Goal: Task Accomplishment & Management: Manage account settings

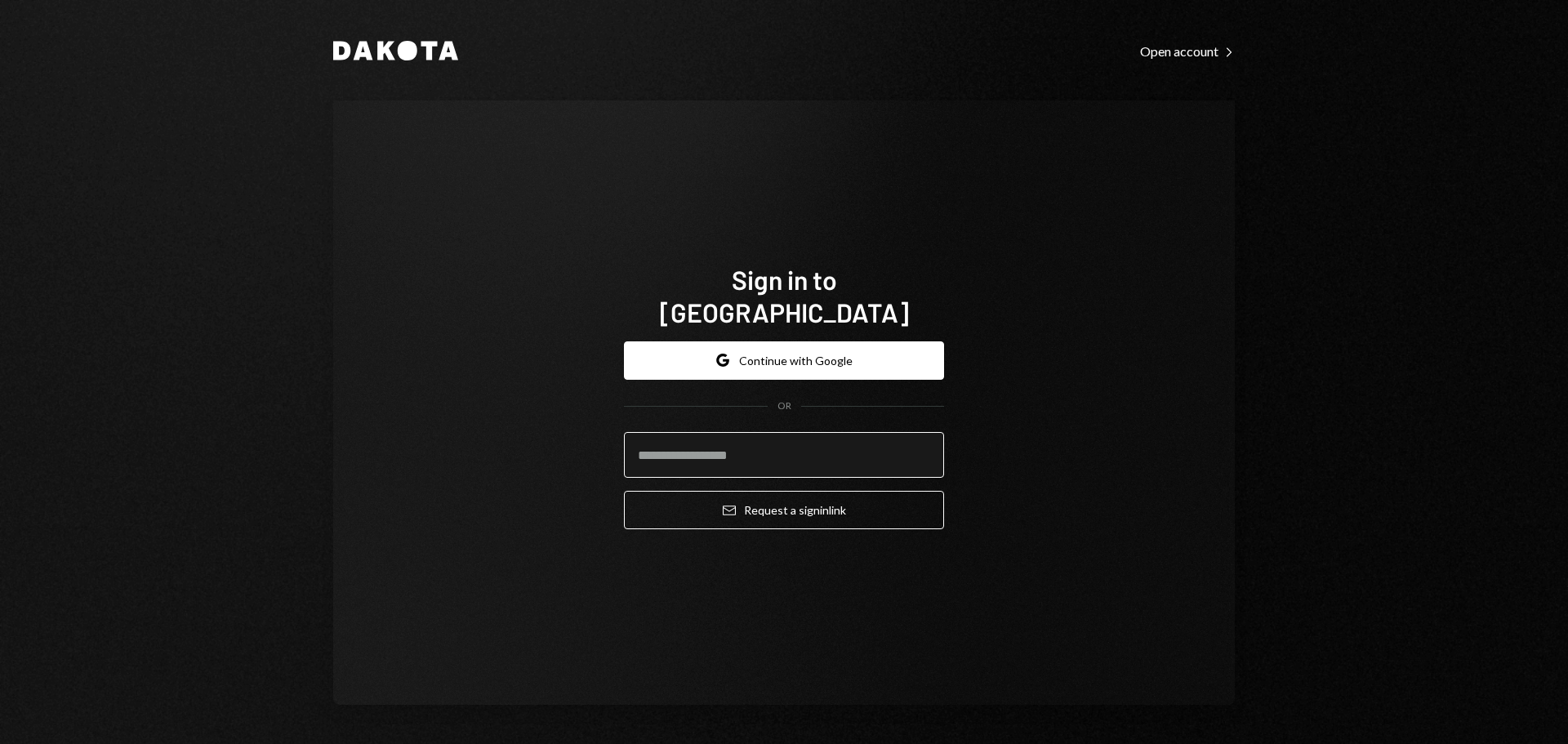
click at [679, 443] on input "email" at bounding box center [784, 455] width 320 height 45
type input "**********"
click at [624, 490] on button "Email Request a sign in link" at bounding box center [784, 510] width 320 height 39
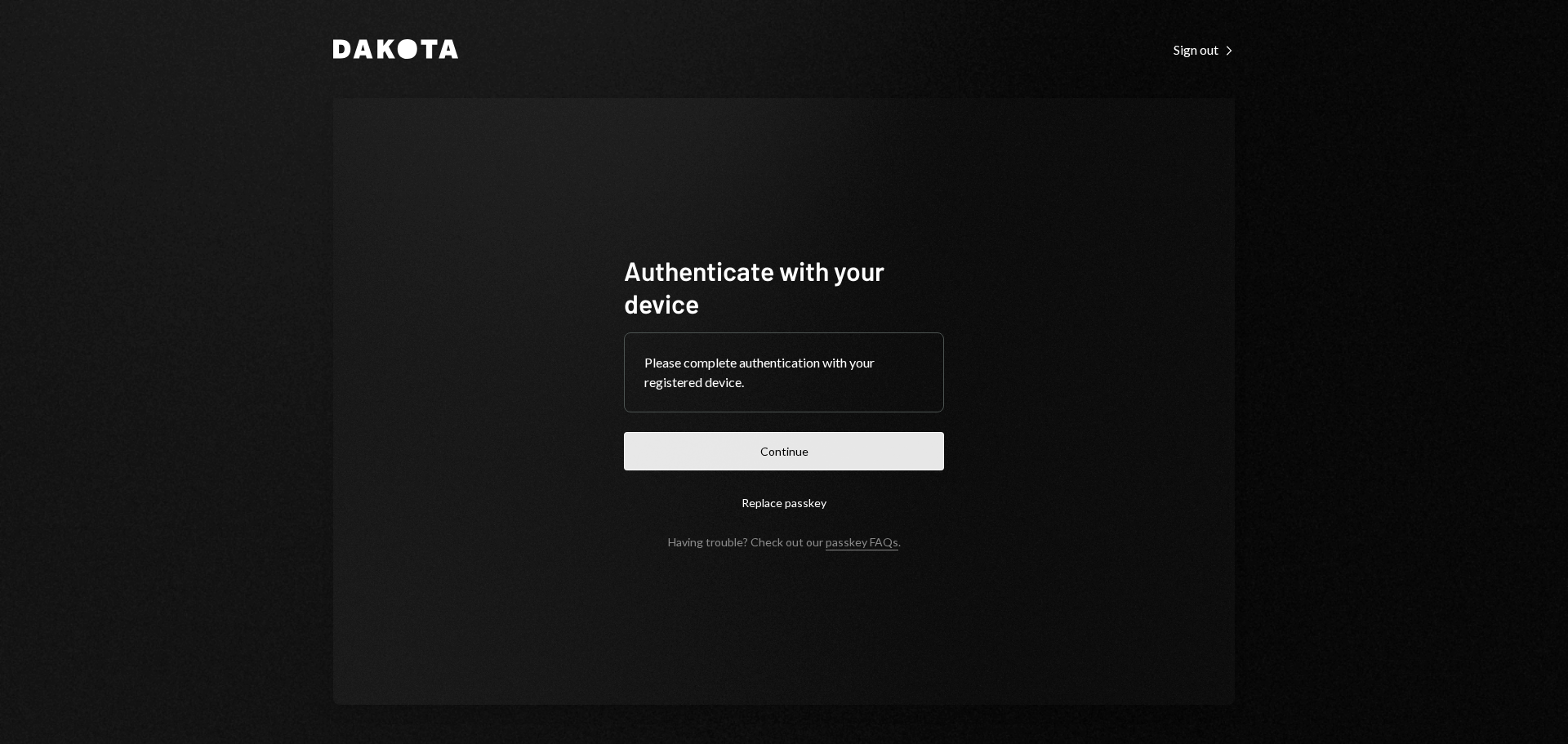
click at [771, 462] on button "Continue" at bounding box center [784, 452] width 320 height 39
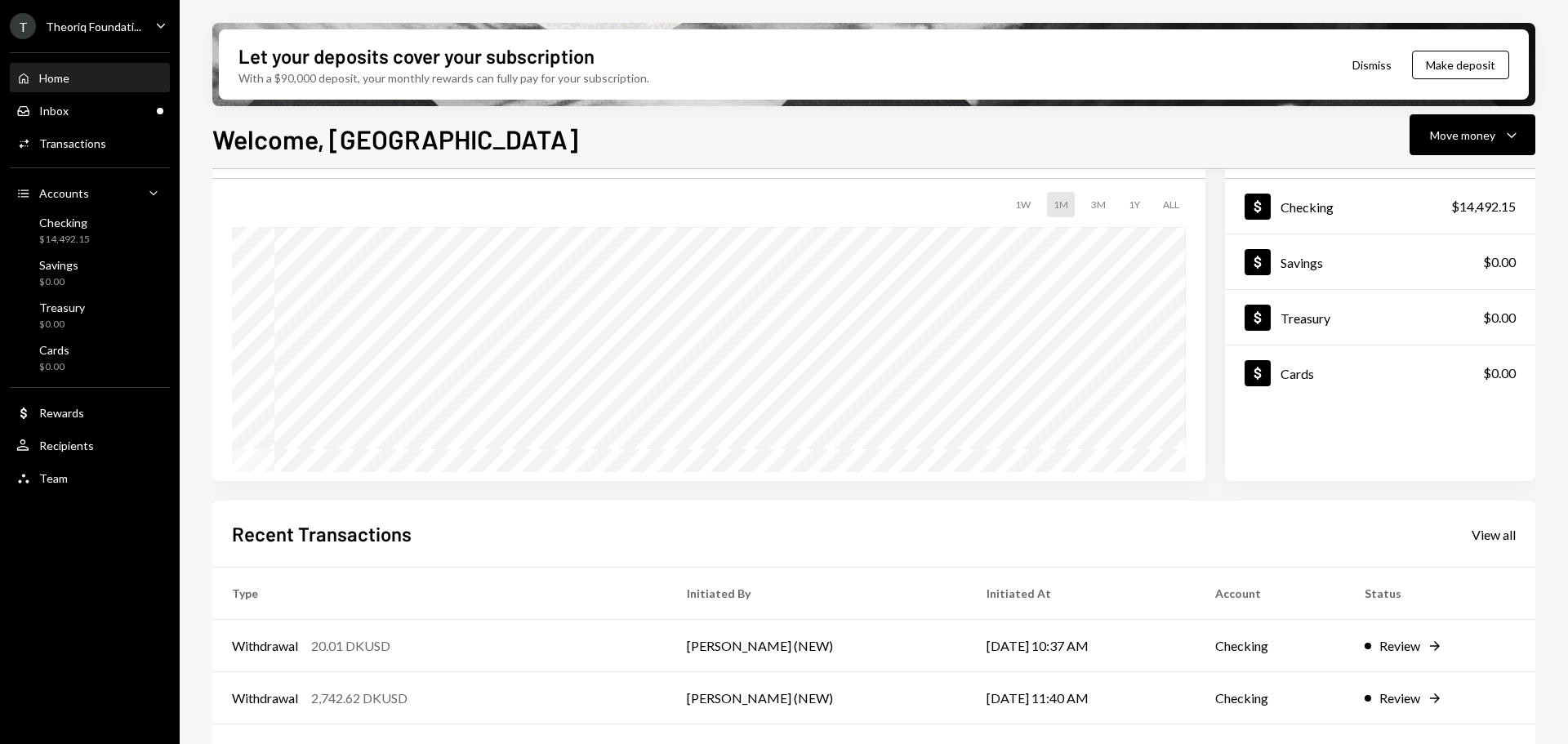
scroll to position [163, 0]
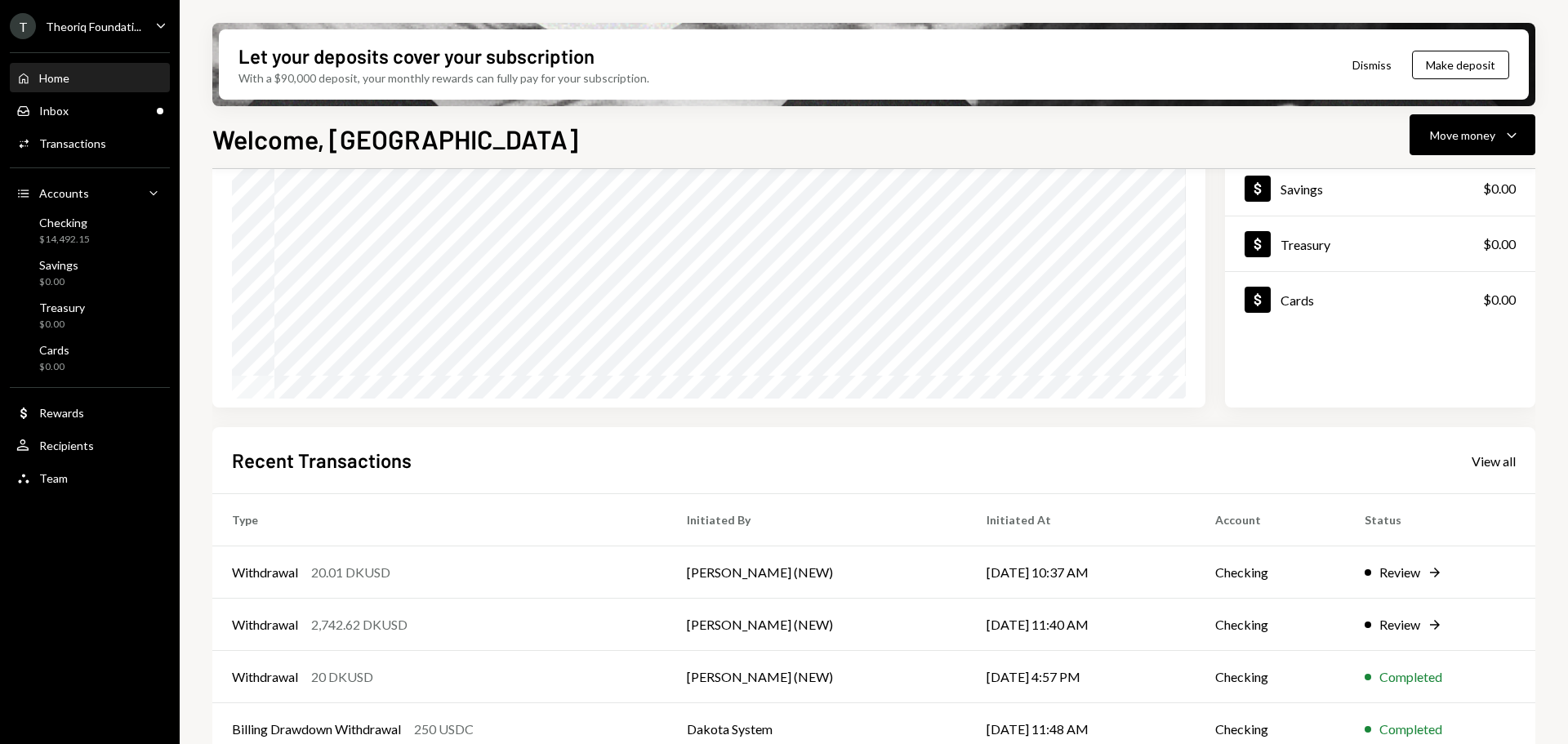
click at [96, 126] on div "Home Home Inbox Inbox Activities Transactions Accounts Accounts Caret Down Chec…" at bounding box center [89, 269] width 180 height 453
click at [96, 115] on div "Inbox Inbox" at bounding box center [89, 110] width 147 height 14
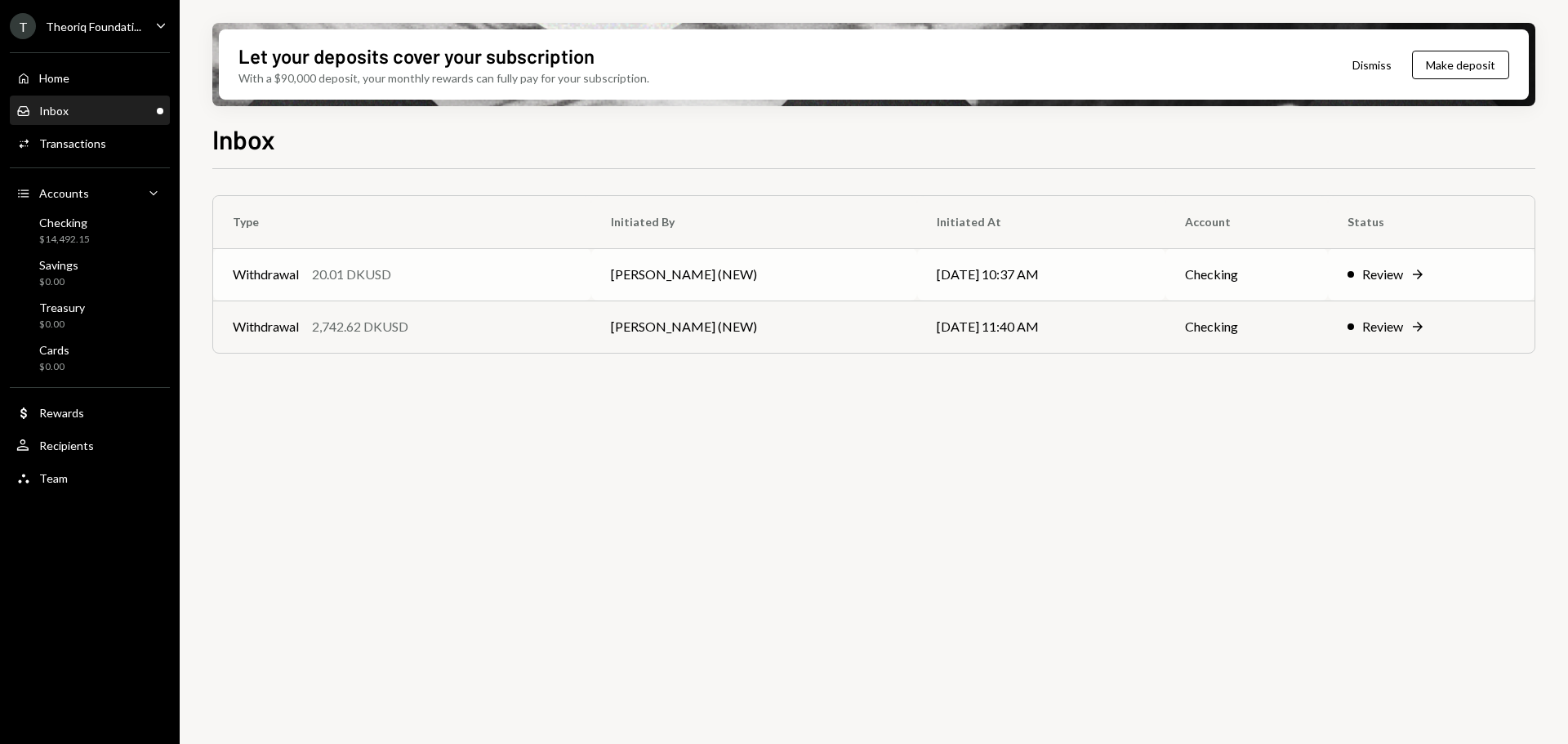
click at [361, 275] on div "20.01 DKUSD" at bounding box center [352, 274] width 79 height 19
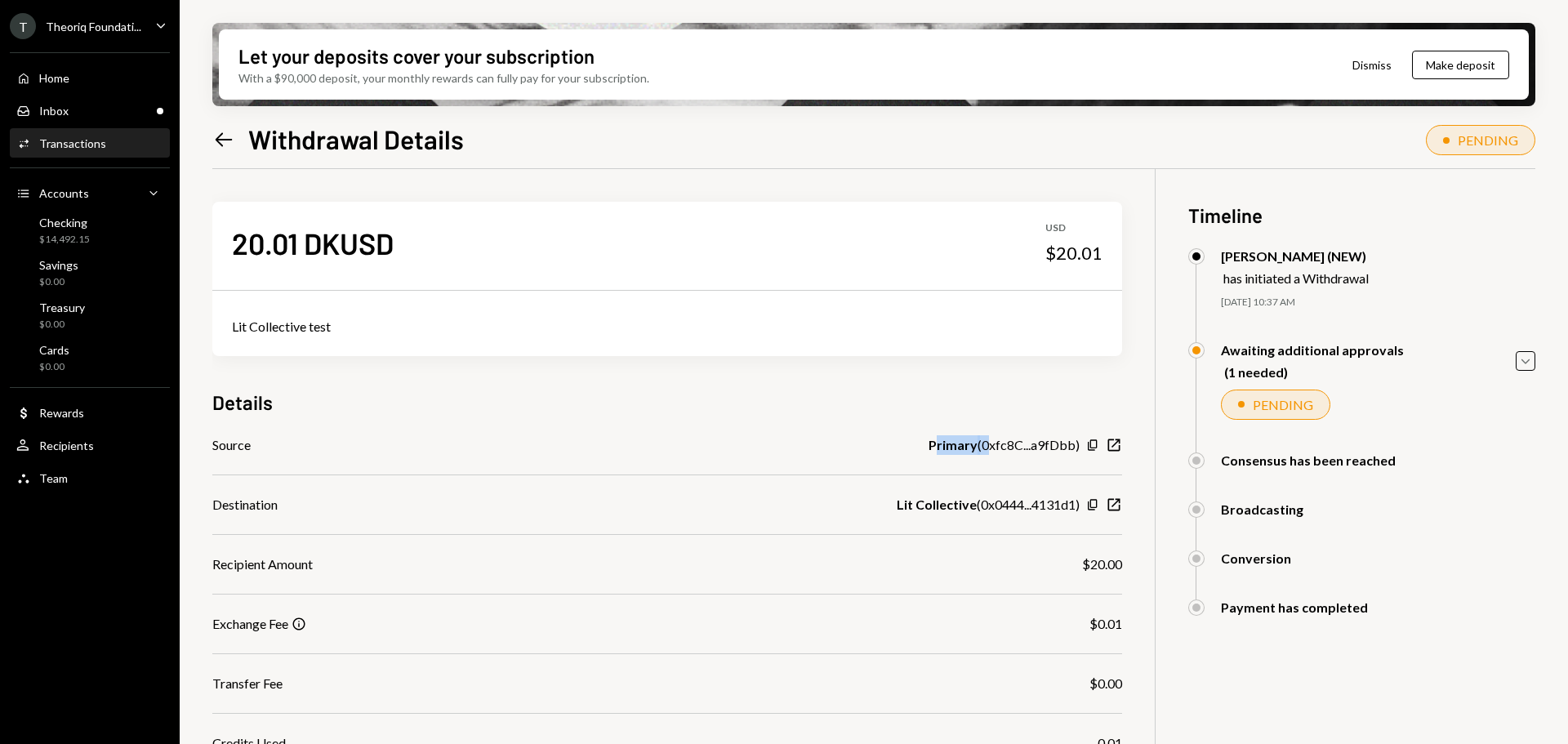
drag, startPoint x: 935, startPoint y: 442, endPoint x: 995, endPoint y: 465, distance: 64.3
click at [993, 457] on div "Source Primary ( 0xfc8C...a9fDbb ) Copy New Window Destination Lit Collective (…" at bounding box center [667, 624] width 910 height 377
drag, startPoint x: 980, startPoint y: 503, endPoint x: 1051, endPoint y: 505, distance: 71.0
click at [1051, 505] on div "Lit Collective ( 0x0444...4131d1 )" at bounding box center [988, 504] width 183 height 19
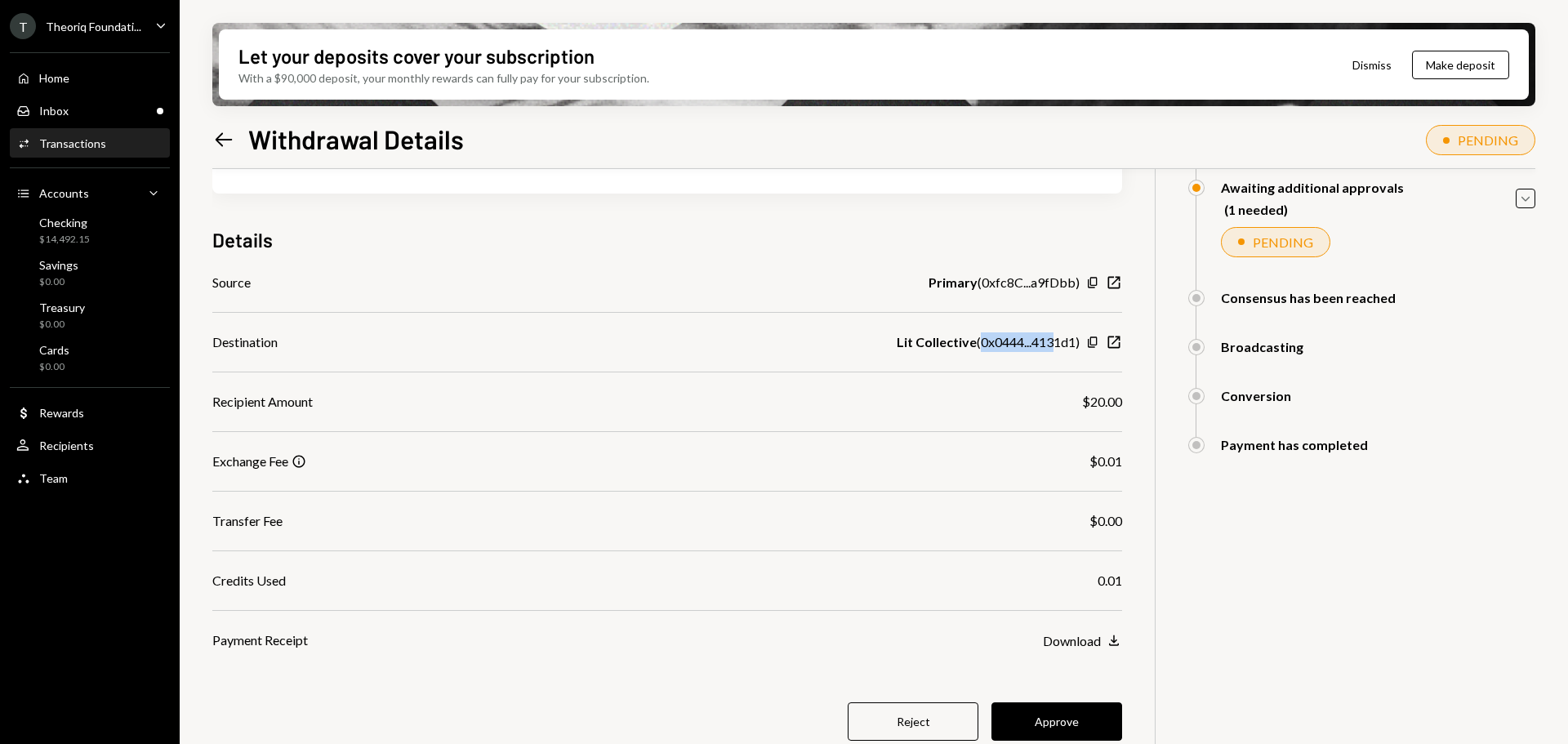
scroll to position [163, 0]
click at [1061, 340] on div "Lit Collective ( 0x0444...4131d1 )" at bounding box center [988, 340] width 183 height 19
drag, startPoint x: 978, startPoint y: 344, endPoint x: 1081, endPoint y: 342, distance: 103.0
click at [1081, 342] on div "Lit Collective ( 0x0444...4131d1 ) Copy New Window" at bounding box center [1009, 340] width 225 height 19
click at [1010, 341] on div "Lit Collective ( 0x0444...4131d1 )" at bounding box center [988, 340] width 183 height 19
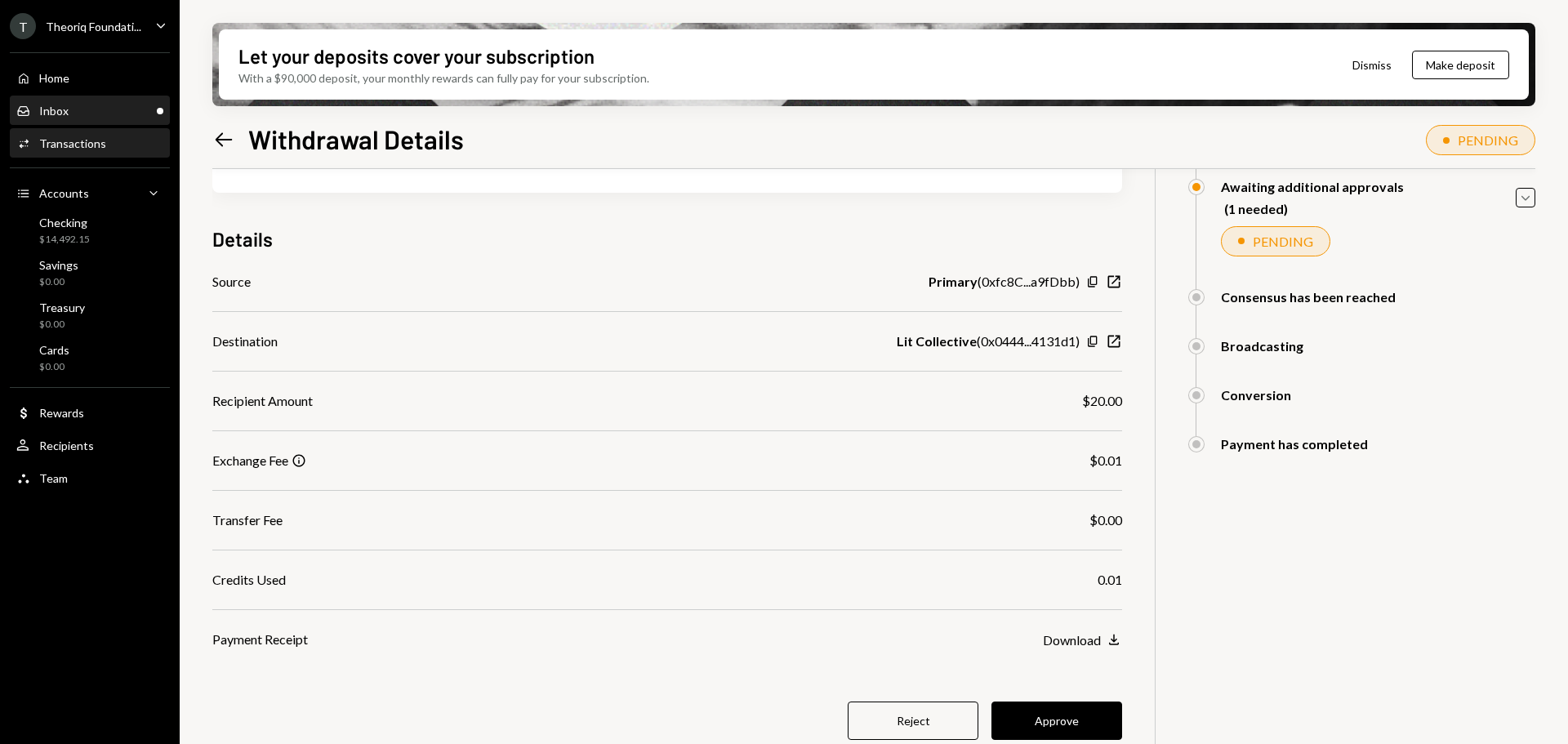
click at [138, 110] on div "Inbox Inbox" at bounding box center [89, 110] width 147 height 14
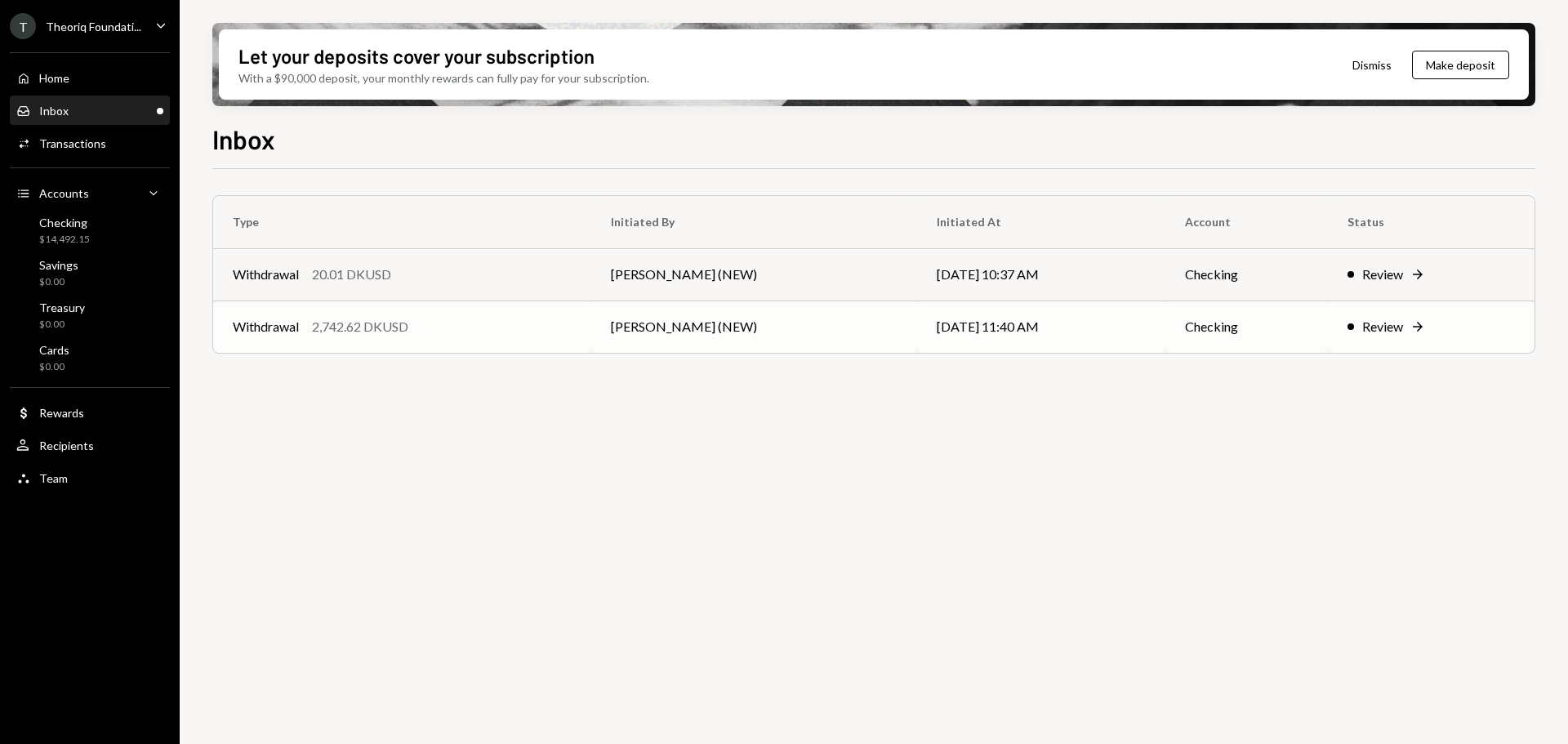
click at [352, 343] on td "Withdrawal 2,742.62 DKUSD" at bounding box center [402, 327] width 379 height 52
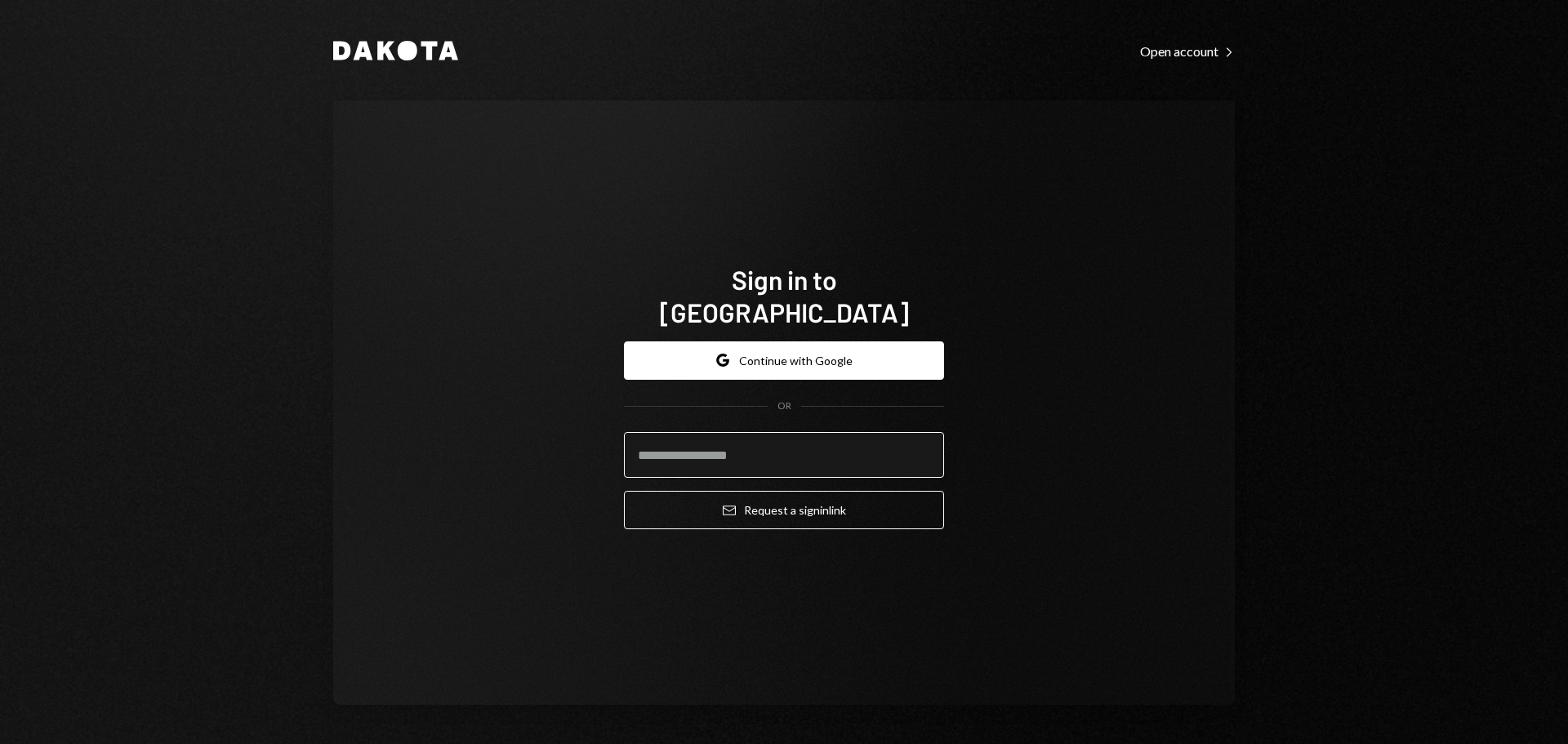
click at [837, 432] on input "email" at bounding box center [784, 455] width 320 height 45
type input "**********"
click at [624, 490] on button "Email Request a sign in link" at bounding box center [784, 510] width 320 height 39
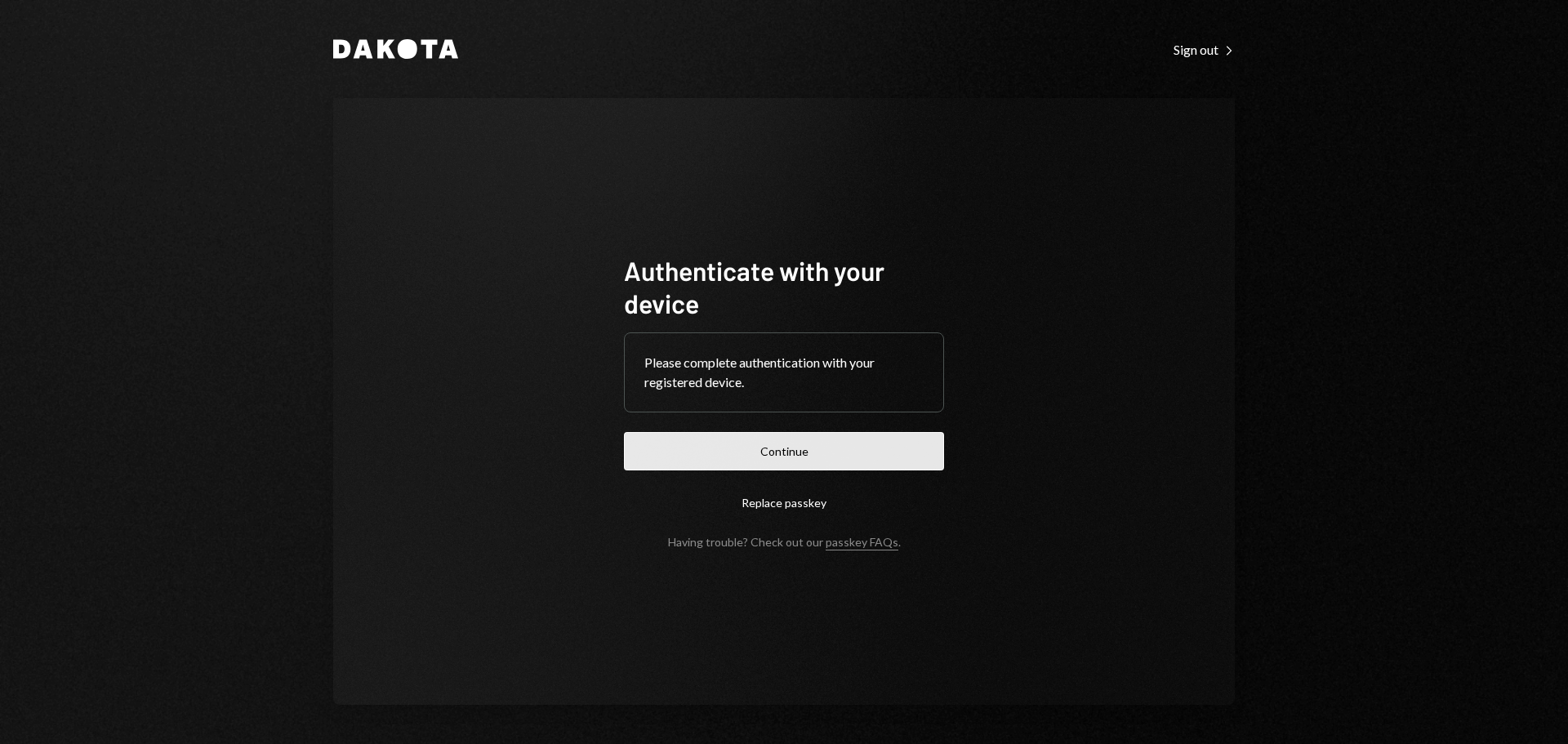
click at [787, 452] on button "Continue" at bounding box center [784, 452] width 320 height 39
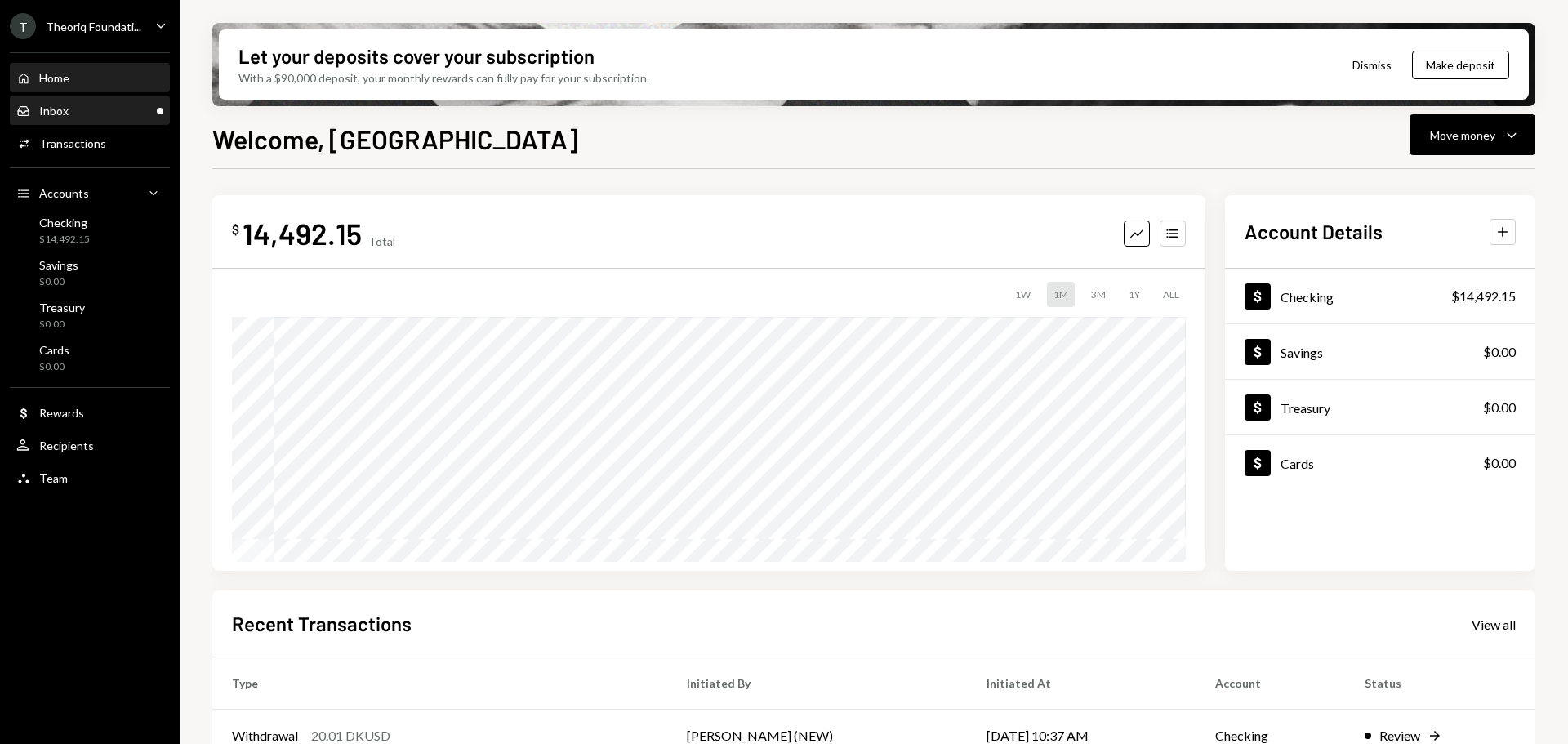
click at [106, 115] on div "Inbox Inbox" at bounding box center [89, 110] width 147 height 14
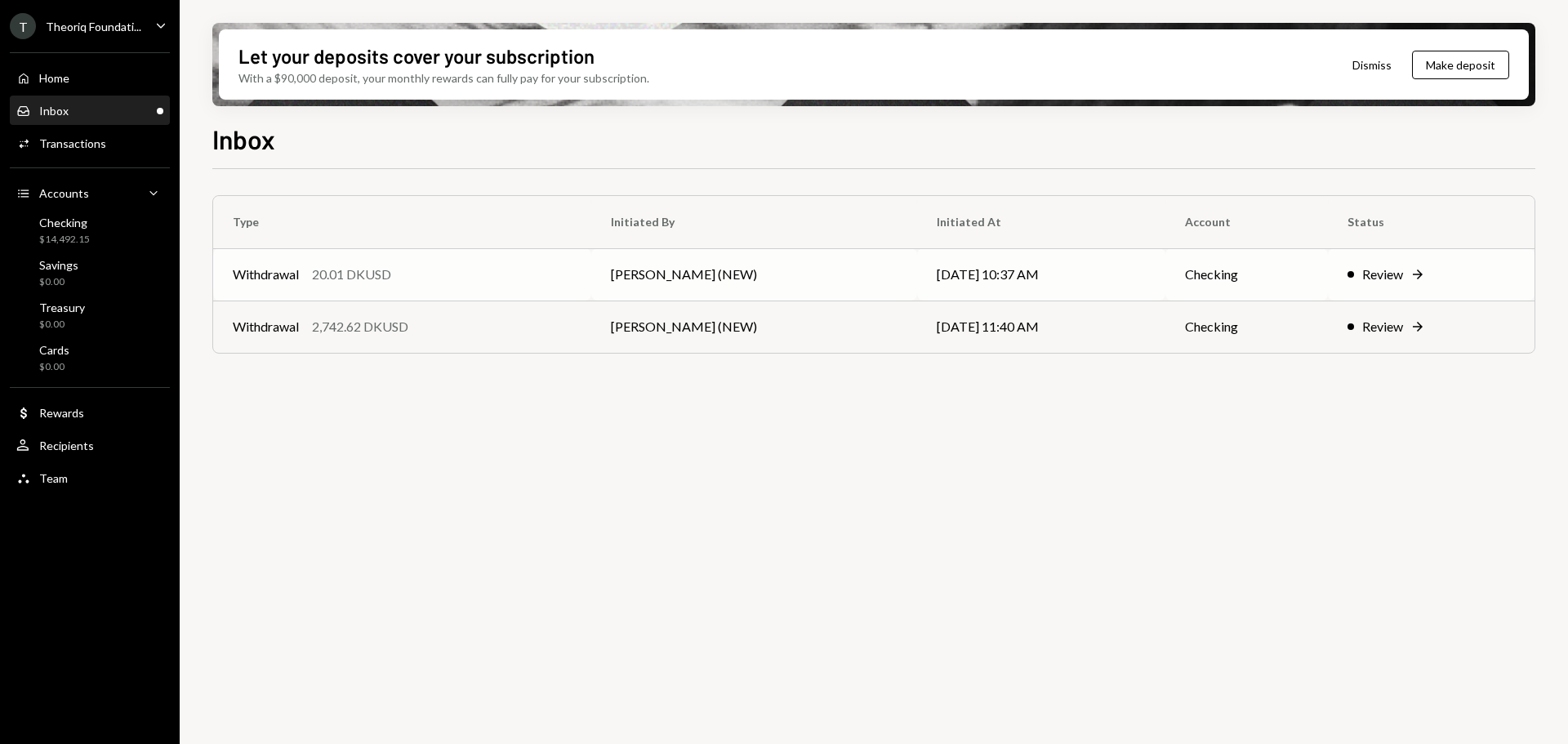
click at [523, 266] on div "Withdrawal 20.01 DKUSD" at bounding box center [402, 274] width 339 height 19
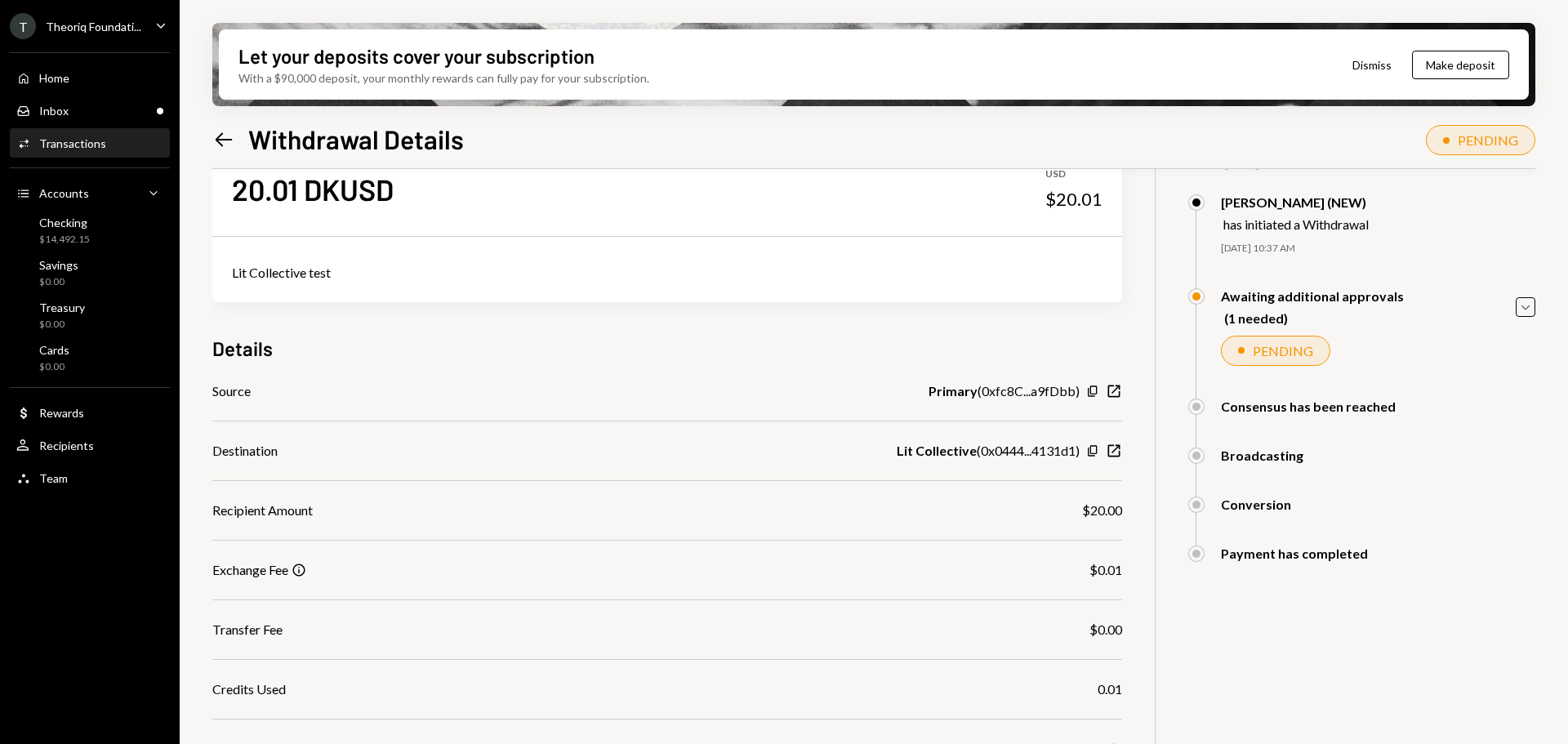
scroll to position [163, 0]
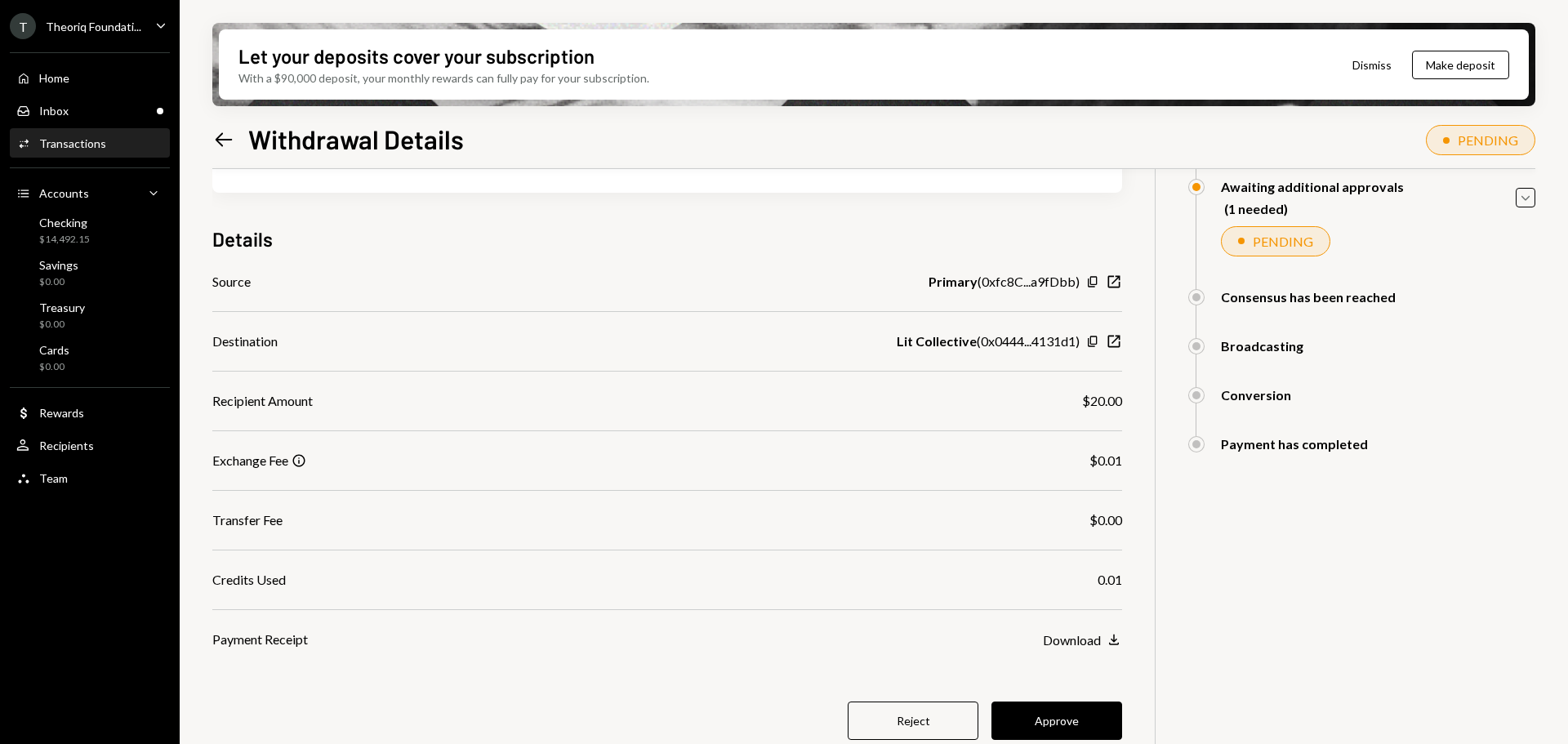
click at [305, 455] on div "Info" at bounding box center [298, 460] width 14 height 14
click at [301, 461] on div "Info" at bounding box center [298, 460] width 14 height 14
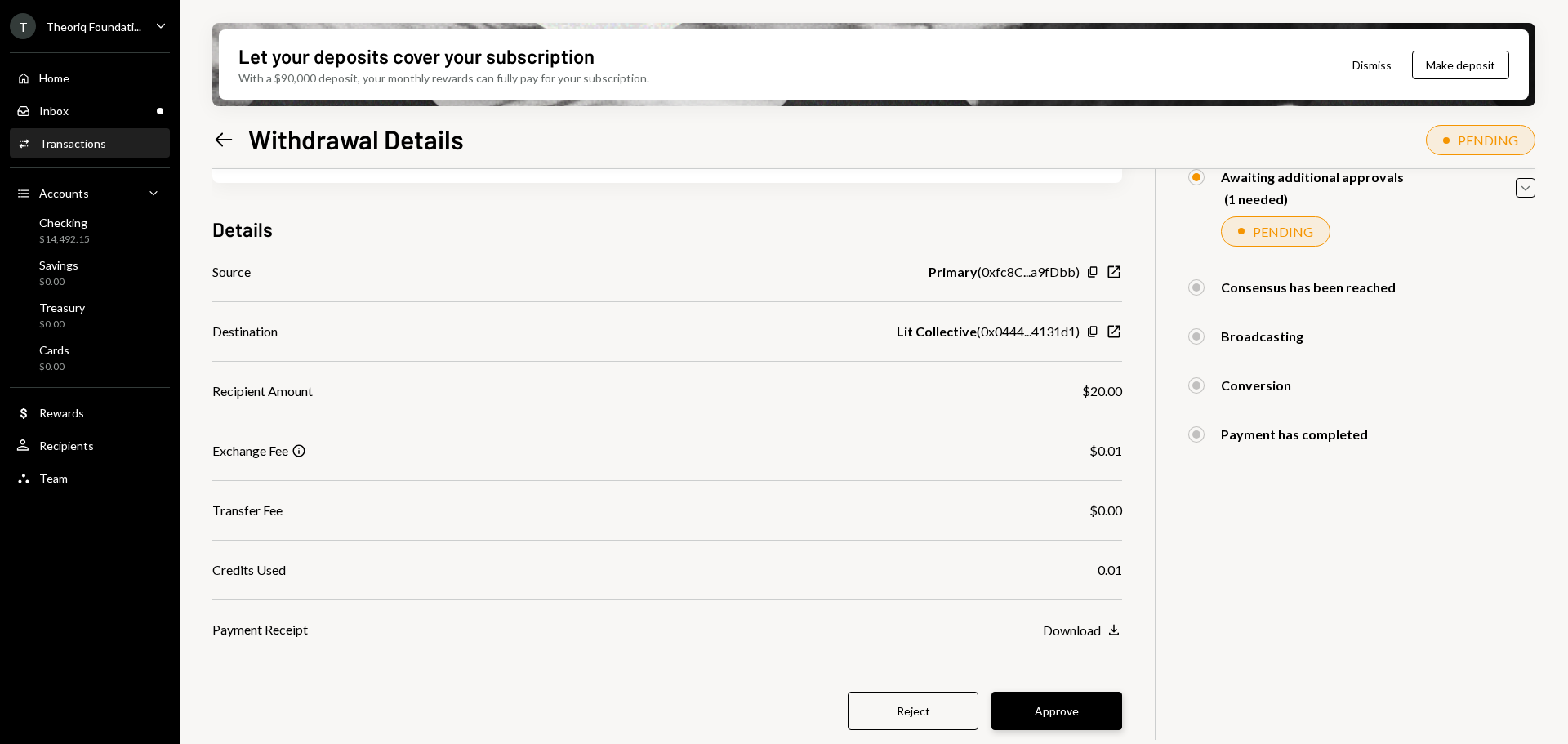
click at [1024, 701] on button "Approve" at bounding box center [1056, 711] width 131 height 39
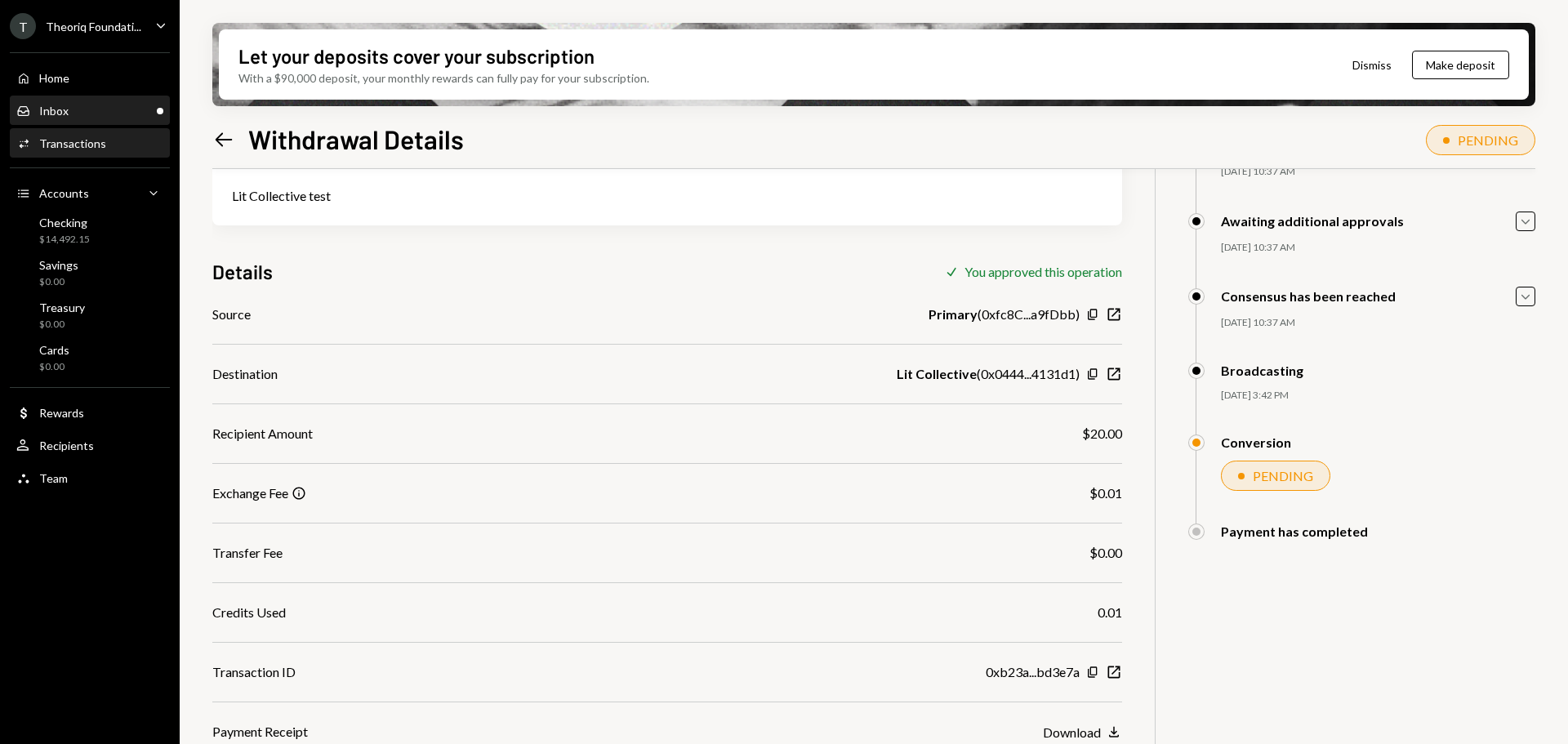
click at [82, 119] on div "Inbox Inbox" at bounding box center [89, 110] width 147 height 28
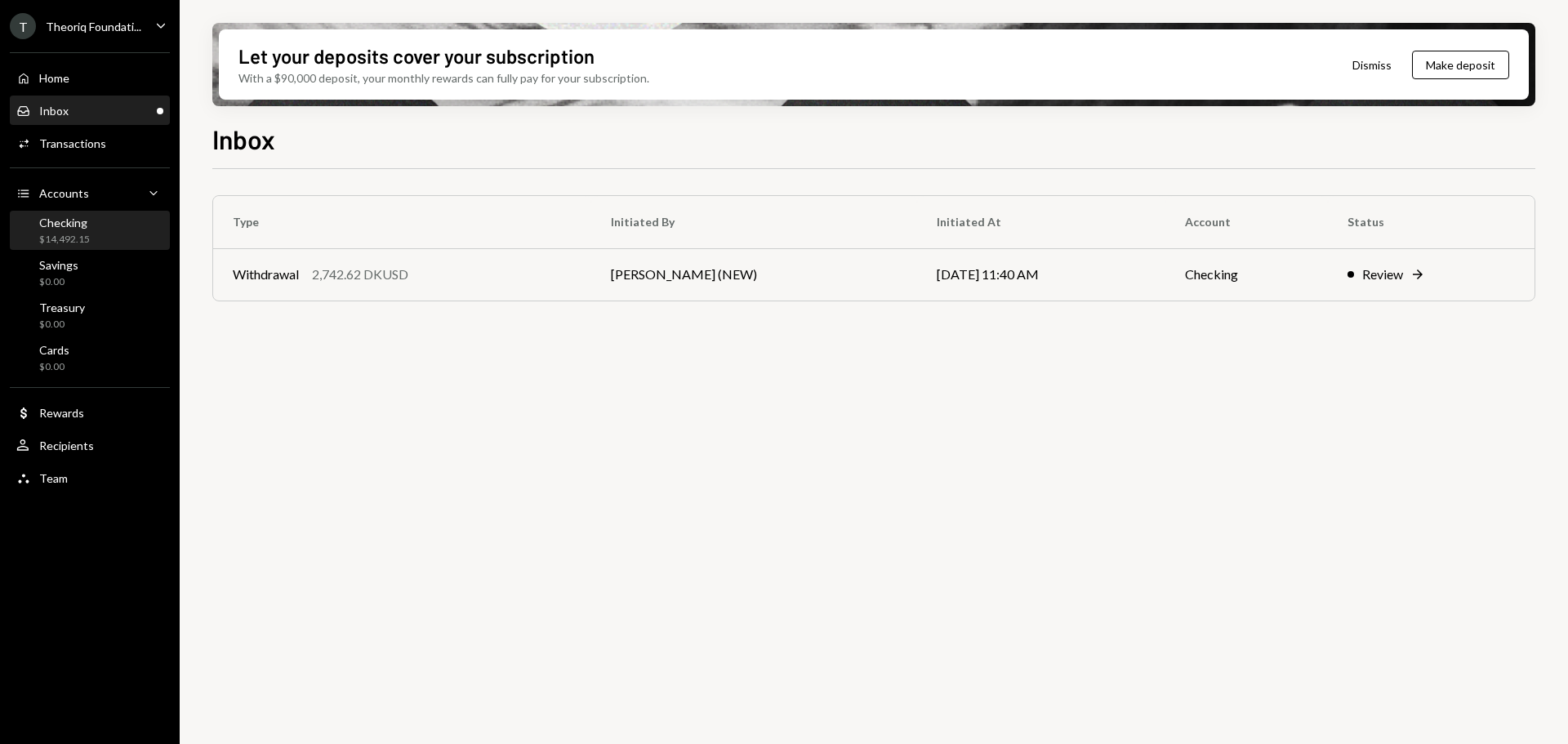
click at [89, 222] on div "Checking" at bounding box center [65, 222] width 51 height 13
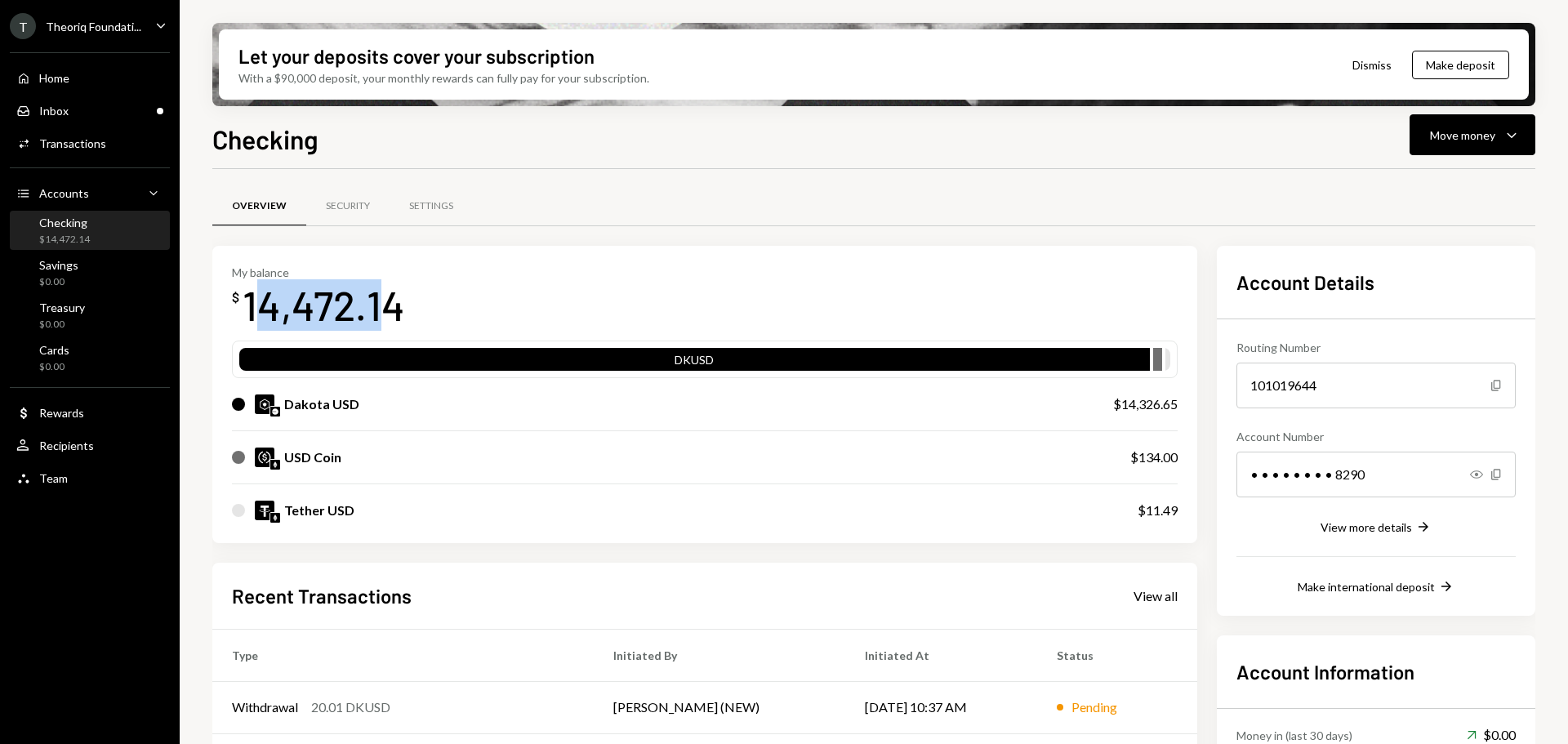
drag, startPoint x: 255, startPoint y: 310, endPoint x: 383, endPoint y: 311, distance: 128.0
click at [383, 311] on div "14,472.14" at bounding box center [324, 304] width 163 height 51
click at [346, 313] on div "14,472.14" at bounding box center [324, 304] width 163 height 51
drag, startPoint x: 250, startPoint y: 310, endPoint x: 398, endPoint y: 302, distance: 148.2
click at [398, 302] on div "14,472.14" at bounding box center [324, 304] width 163 height 51
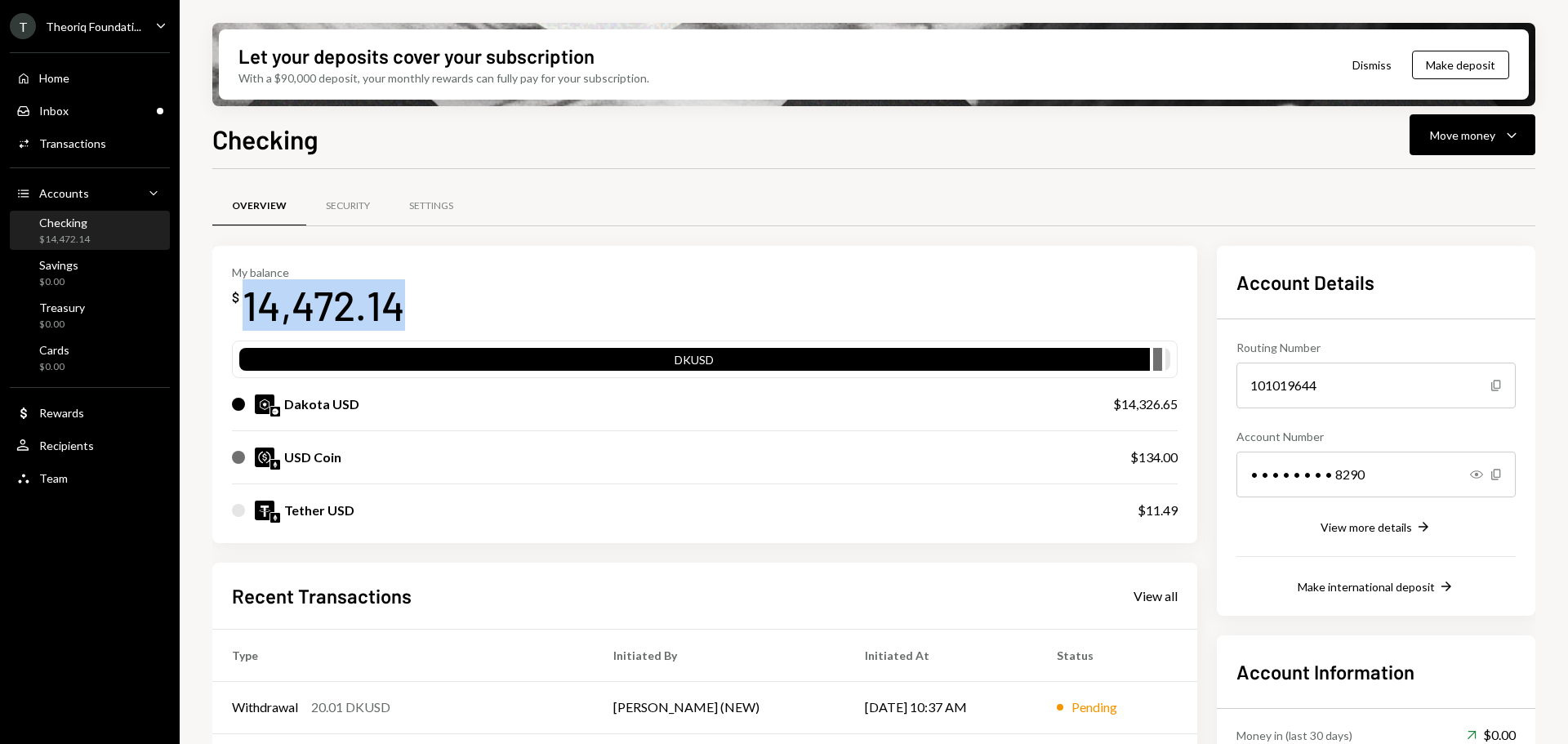
click at [381, 308] on div "14,472.14" at bounding box center [324, 304] width 163 height 51
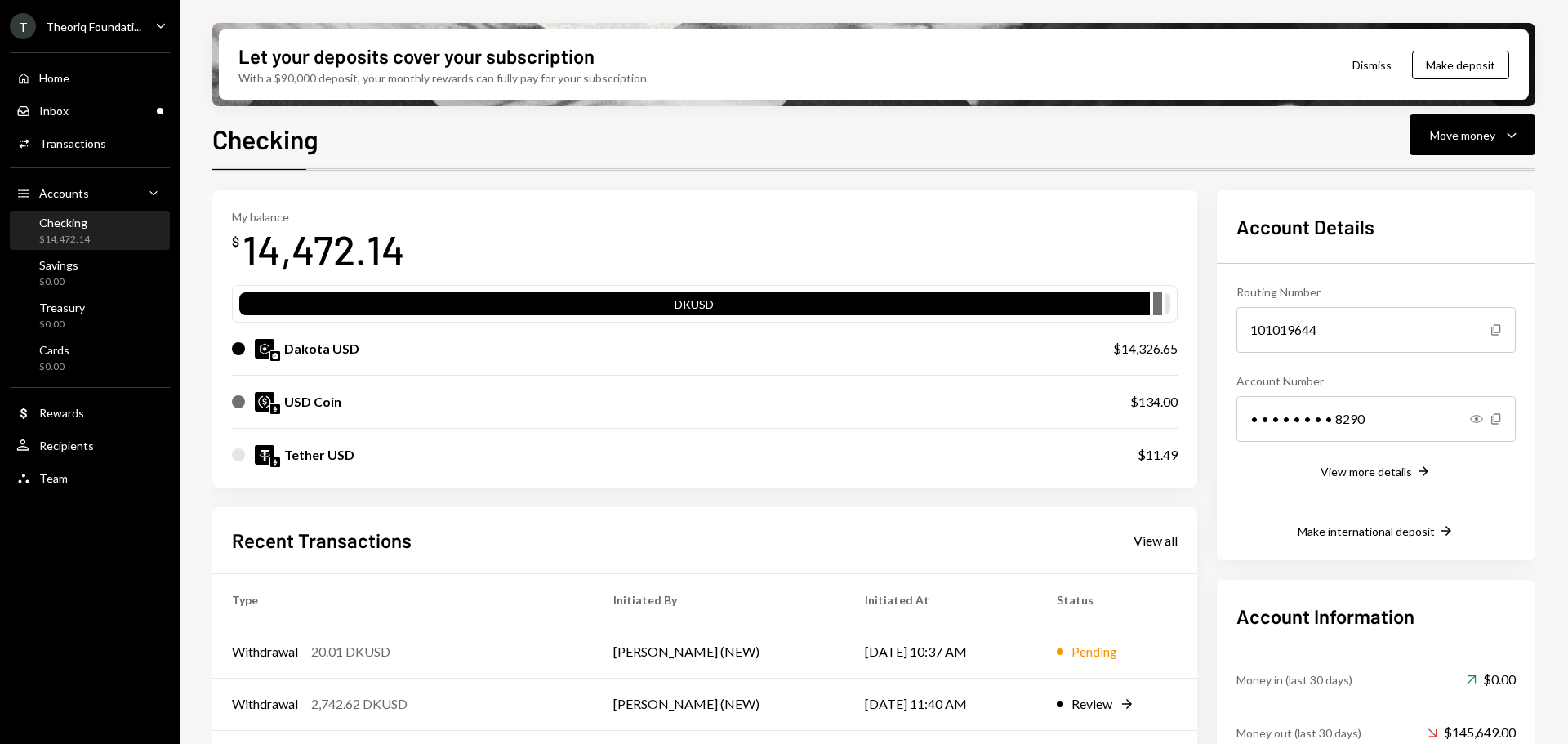
scroll to position [82, 0]
